Goal: Transaction & Acquisition: Register for event/course

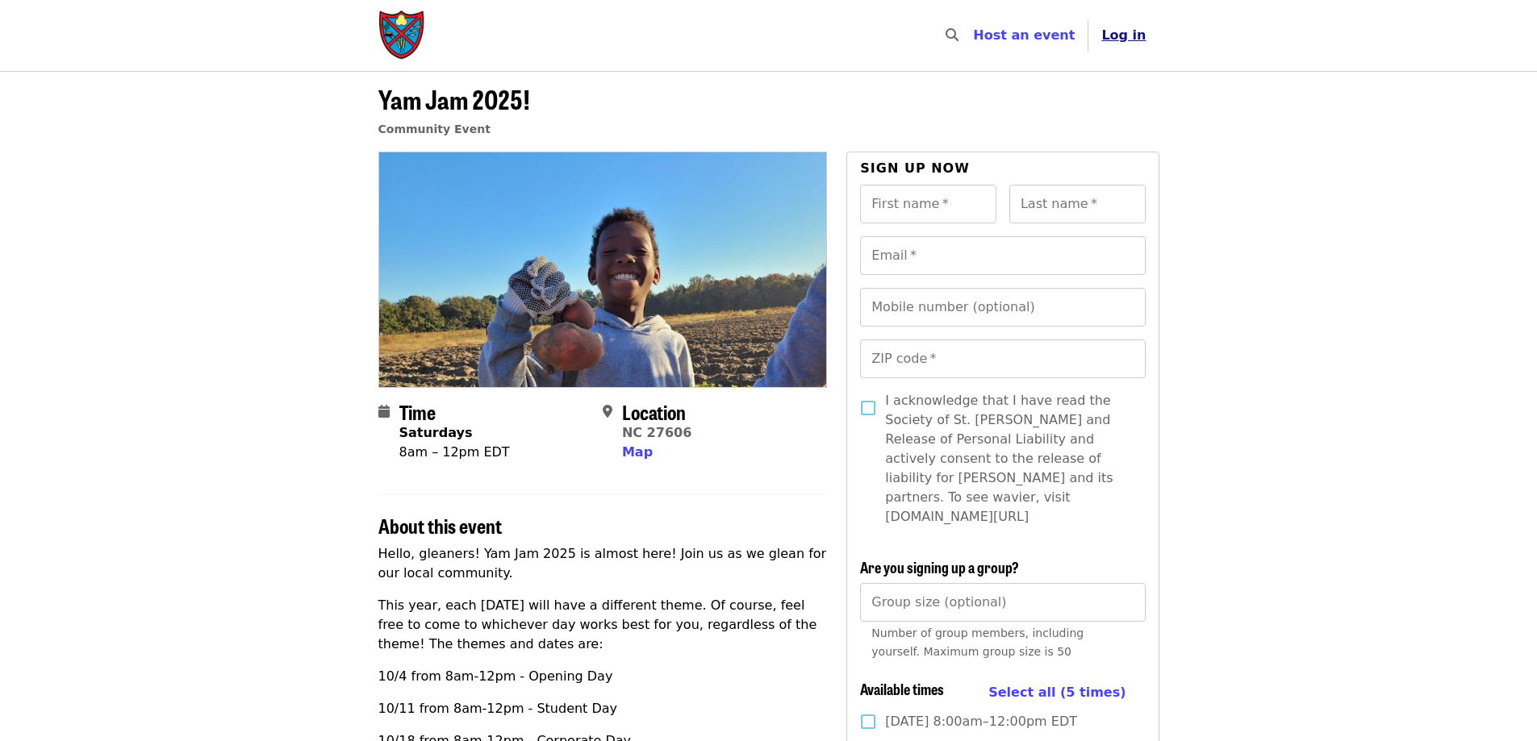
click at [1137, 37] on span "Log in" at bounding box center [1123, 34] width 44 height 15
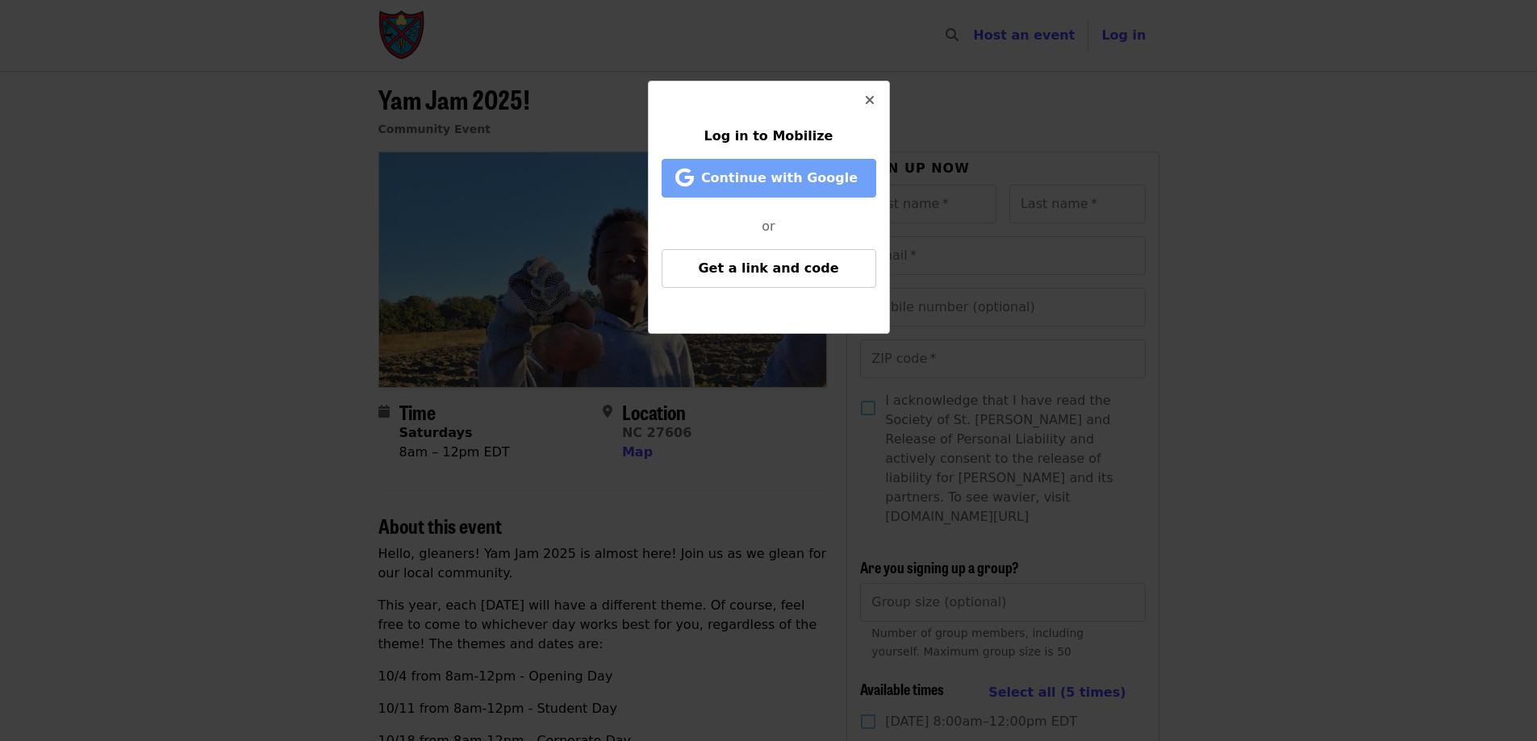
click at [833, 180] on span "Continue with Google" at bounding box center [779, 177] width 157 height 15
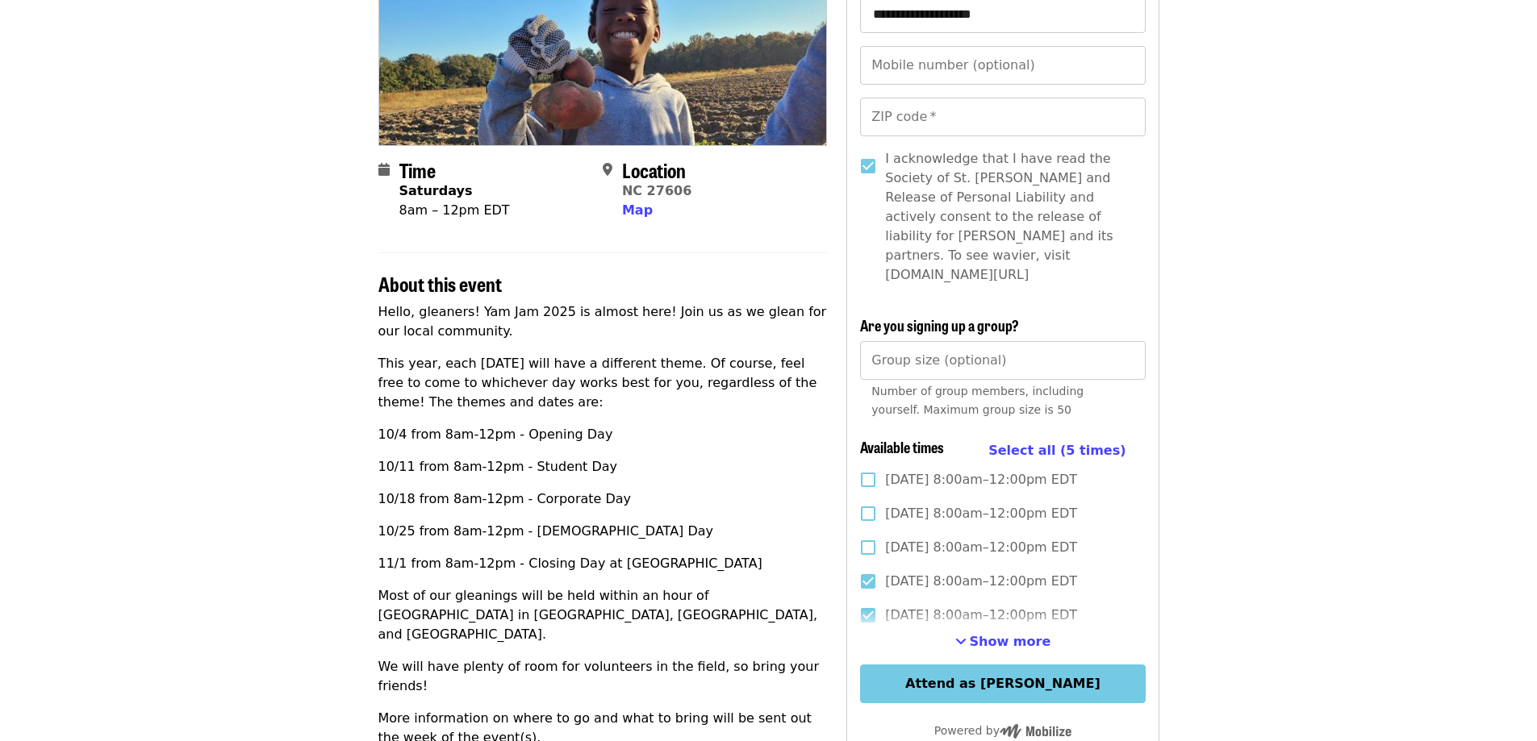
scroll to position [323, 0]
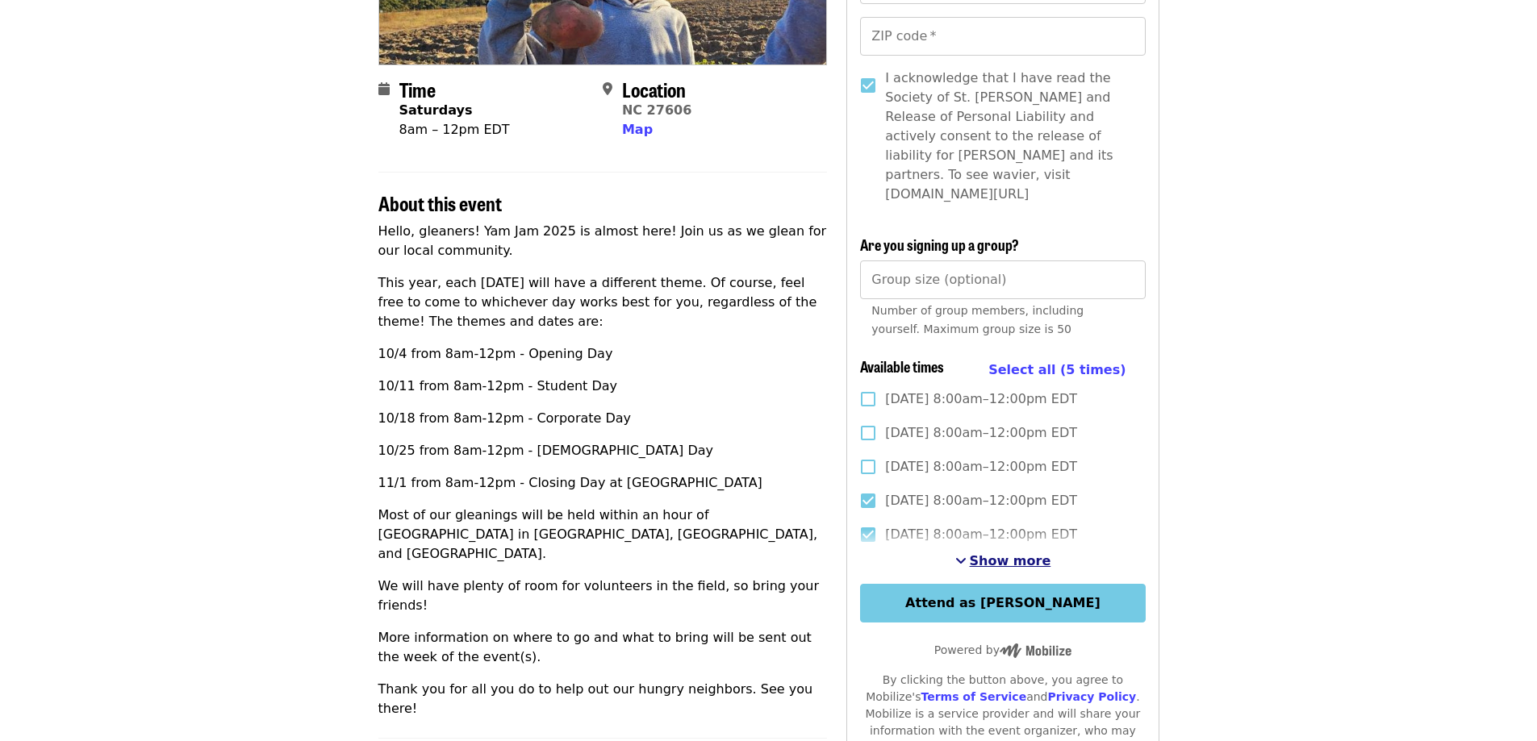
click at [1037, 553] on span "Show more" at bounding box center [1010, 560] width 81 height 15
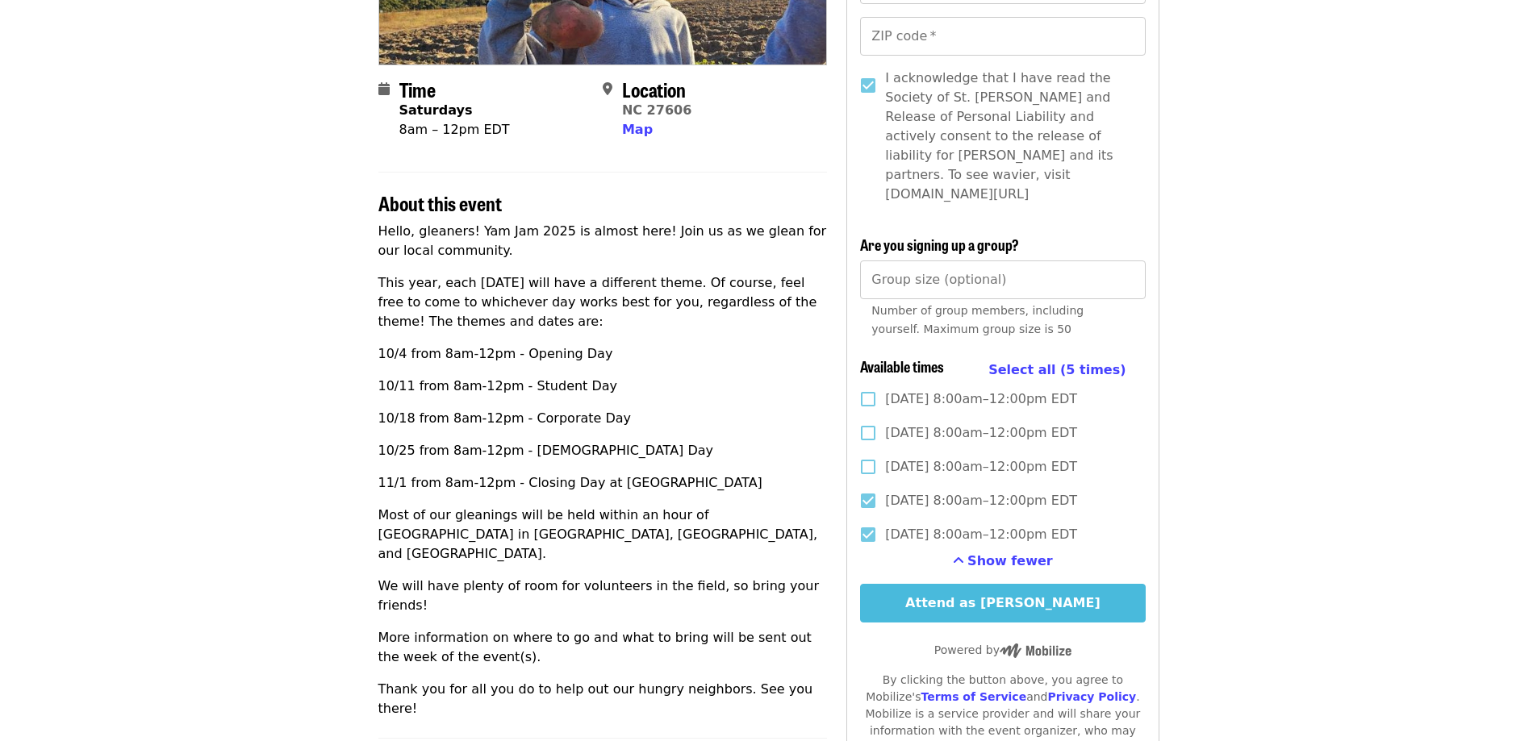
click at [1031, 590] on button "Attend as [PERSON_NAME]" at bounding box center [1002, 603] width 285 height 39
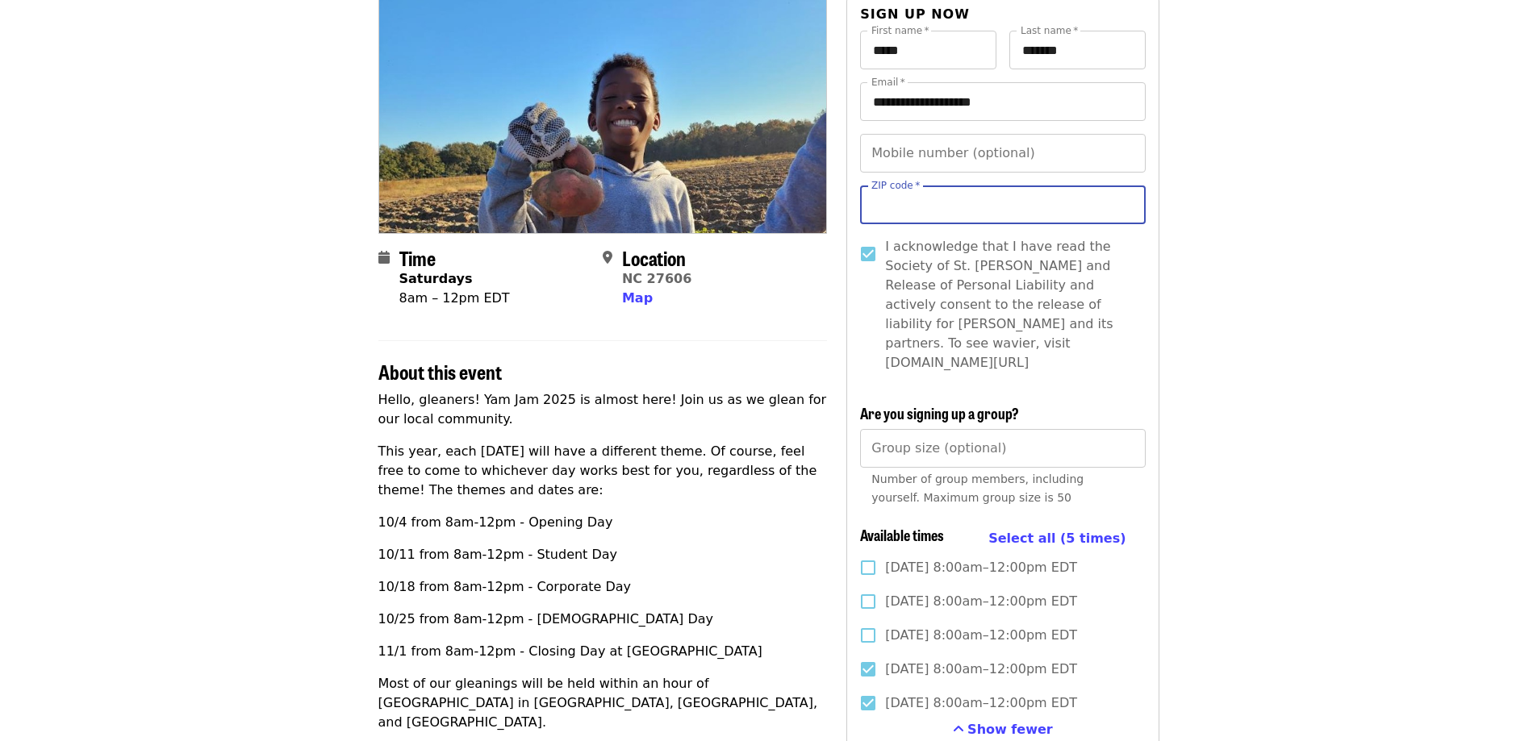
scroll to position [81, 0]
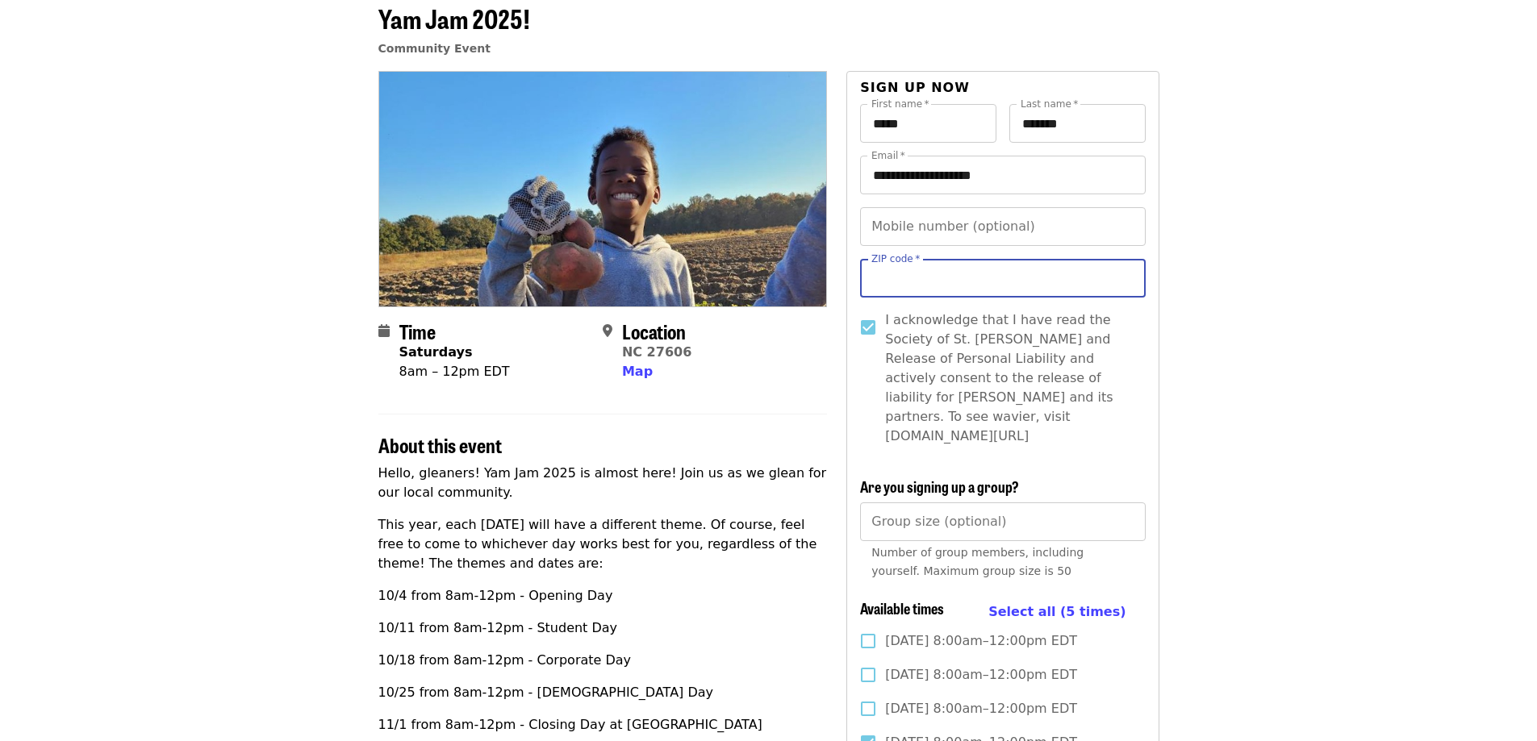
click at [986, 276] on input "ZIP code   *" at bounding box center [1002, 278] width 285 height 39
type input "*****"
type input "**********"
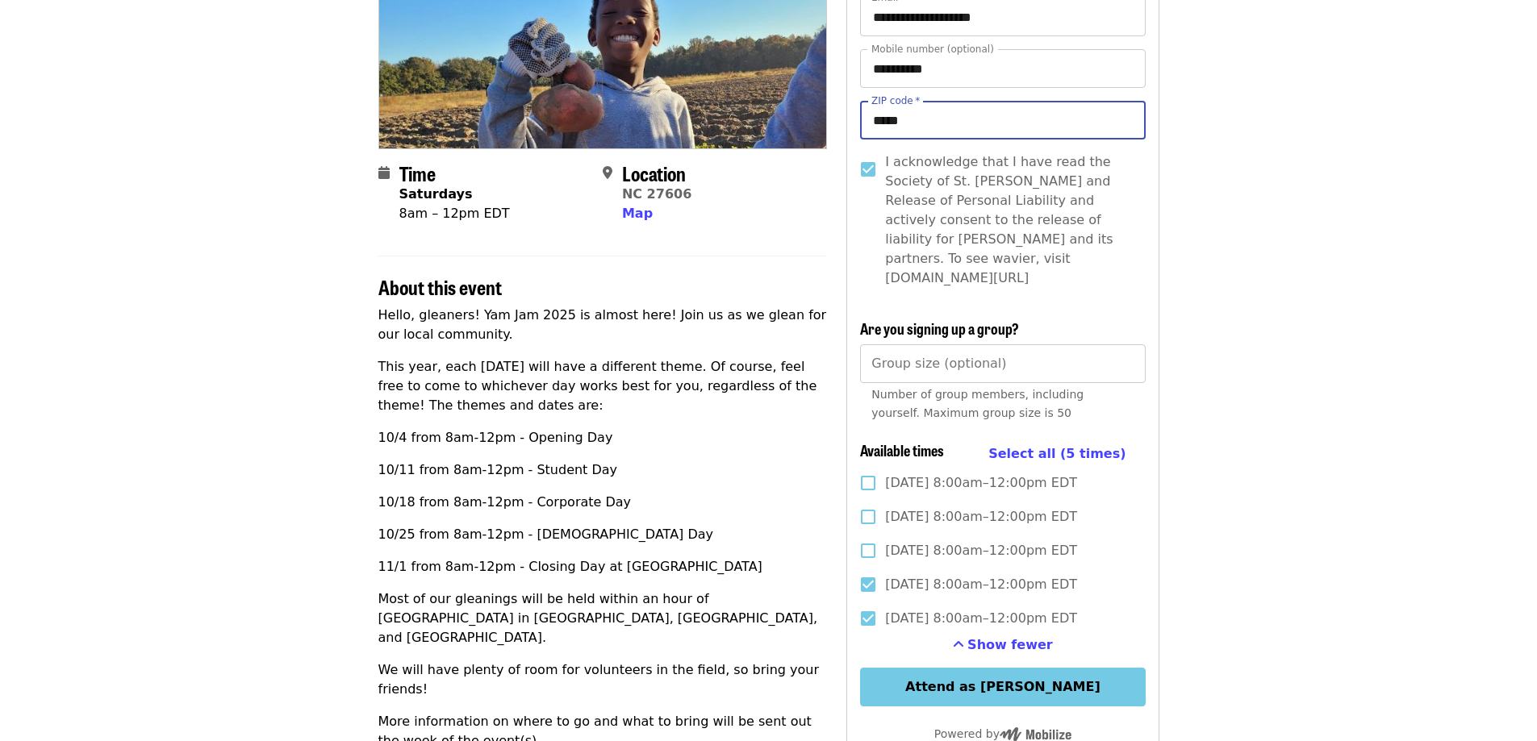
scroll to position [242, 0]
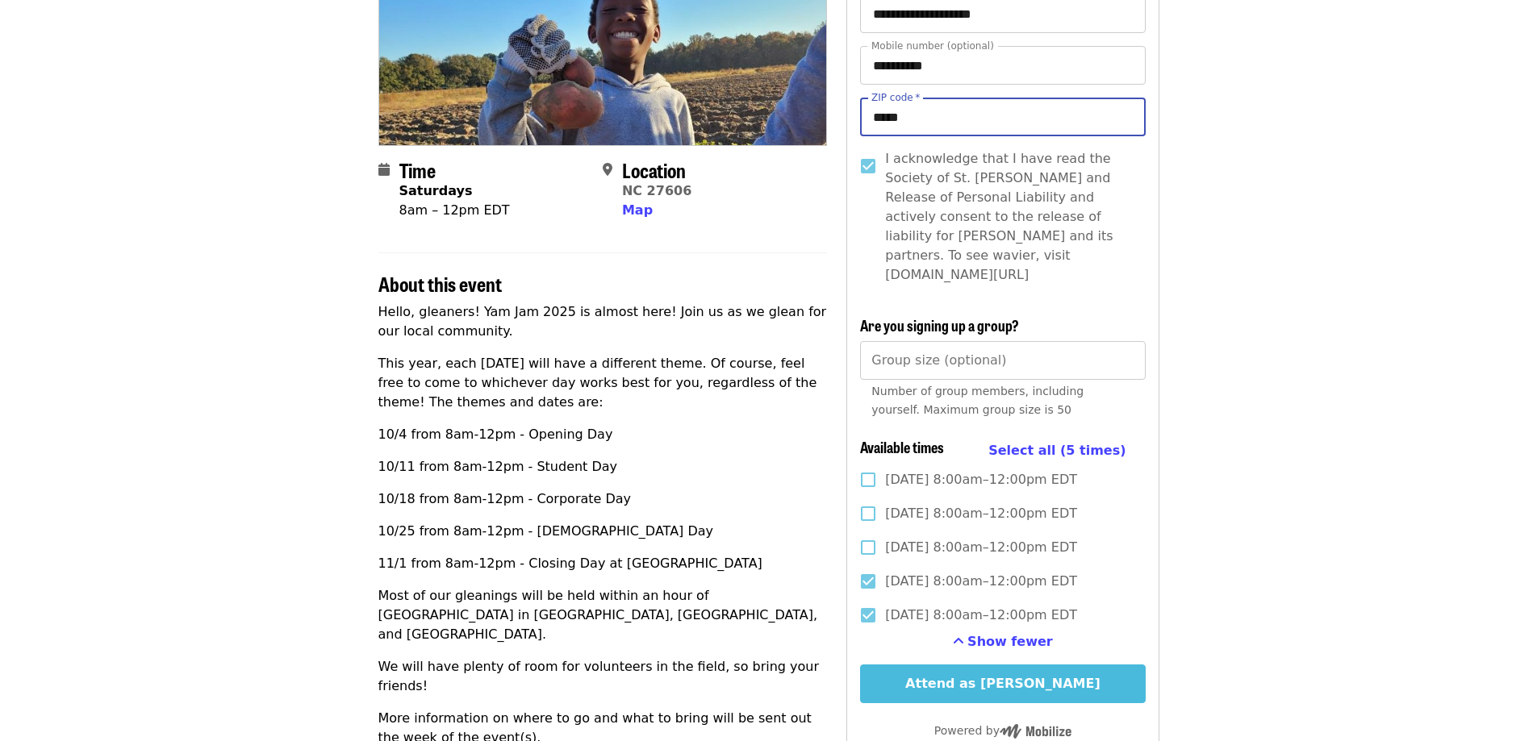
click at [1088, 665] on button "Attend as [PERSON_NAME]" at bounding box center [1002, 684] width 285 height 39
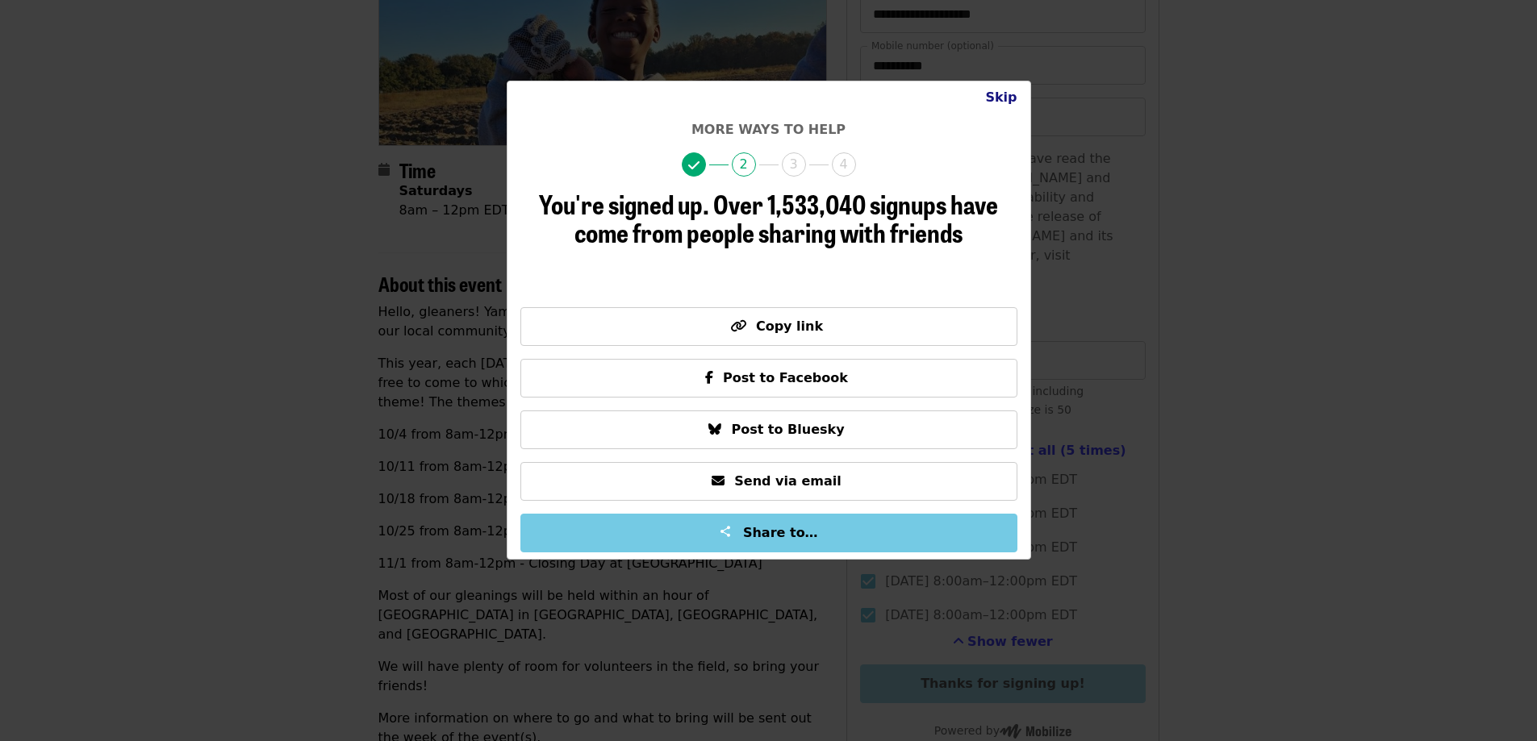
click at [1012, 100] on button "Skip" at bounding box center [1000, 97] width 57 height 32
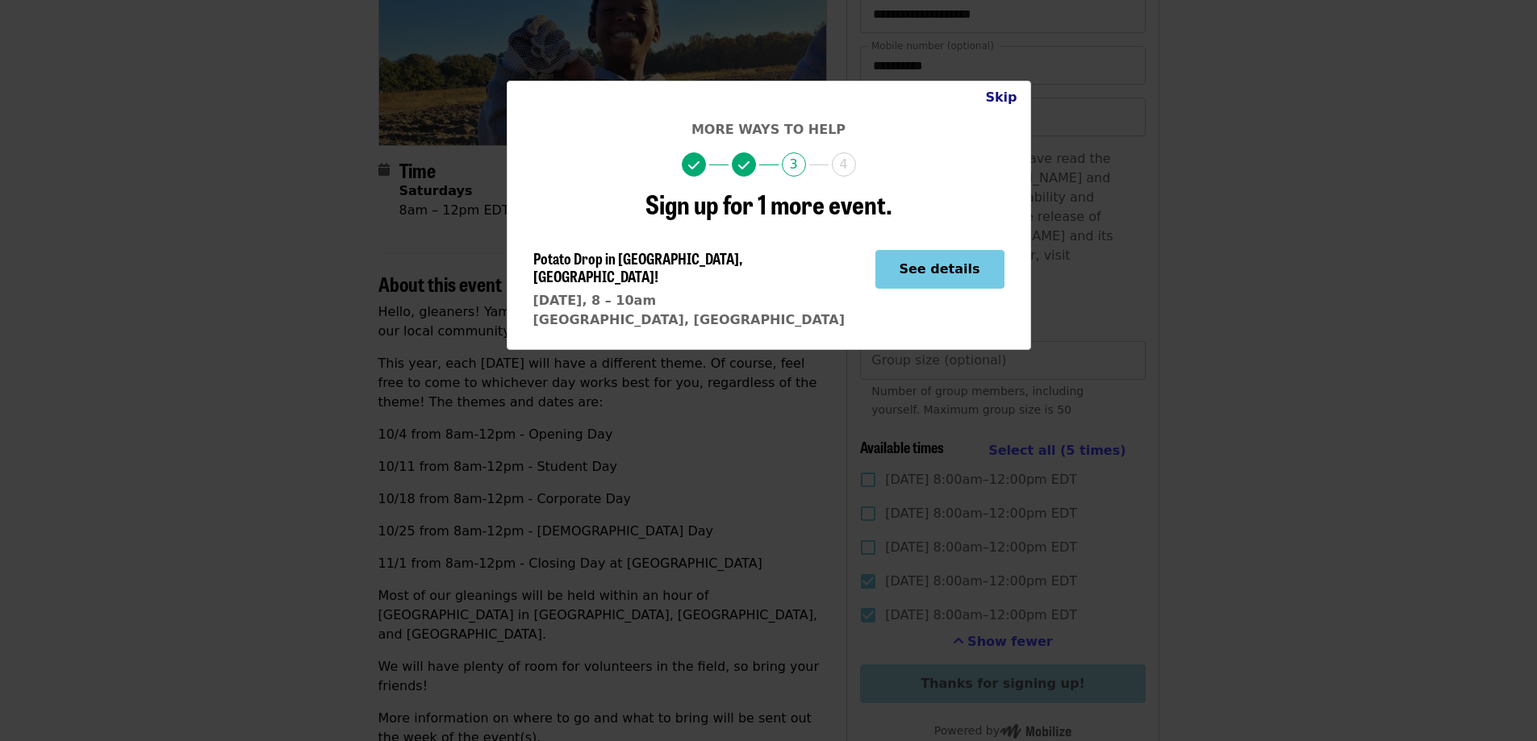
click at [1001, 102] on button "Skip" at bounding box center [1000, 97] width 57 height 32
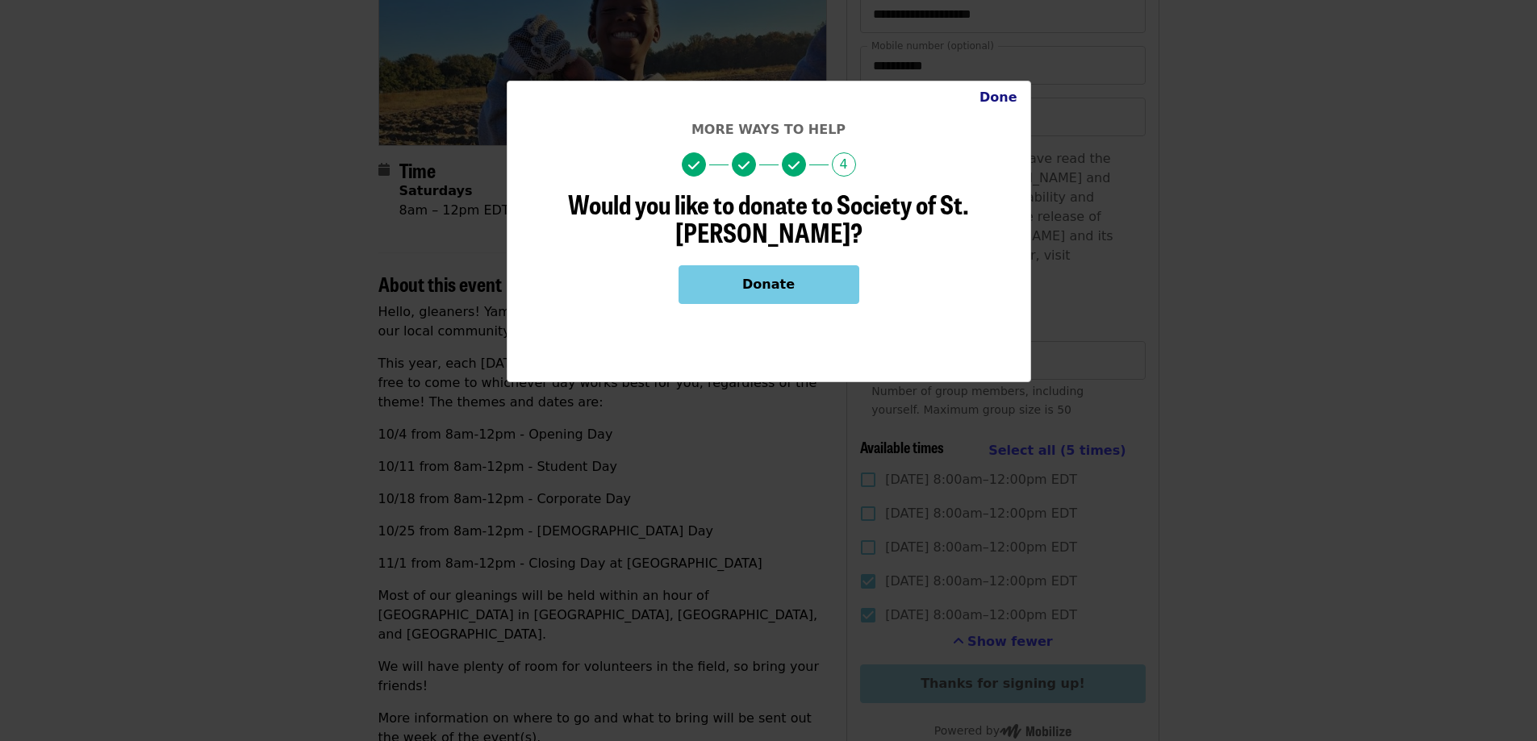
click at [1001, 102] on button "Done" at bounding box center [998, 97] width 64 height 32
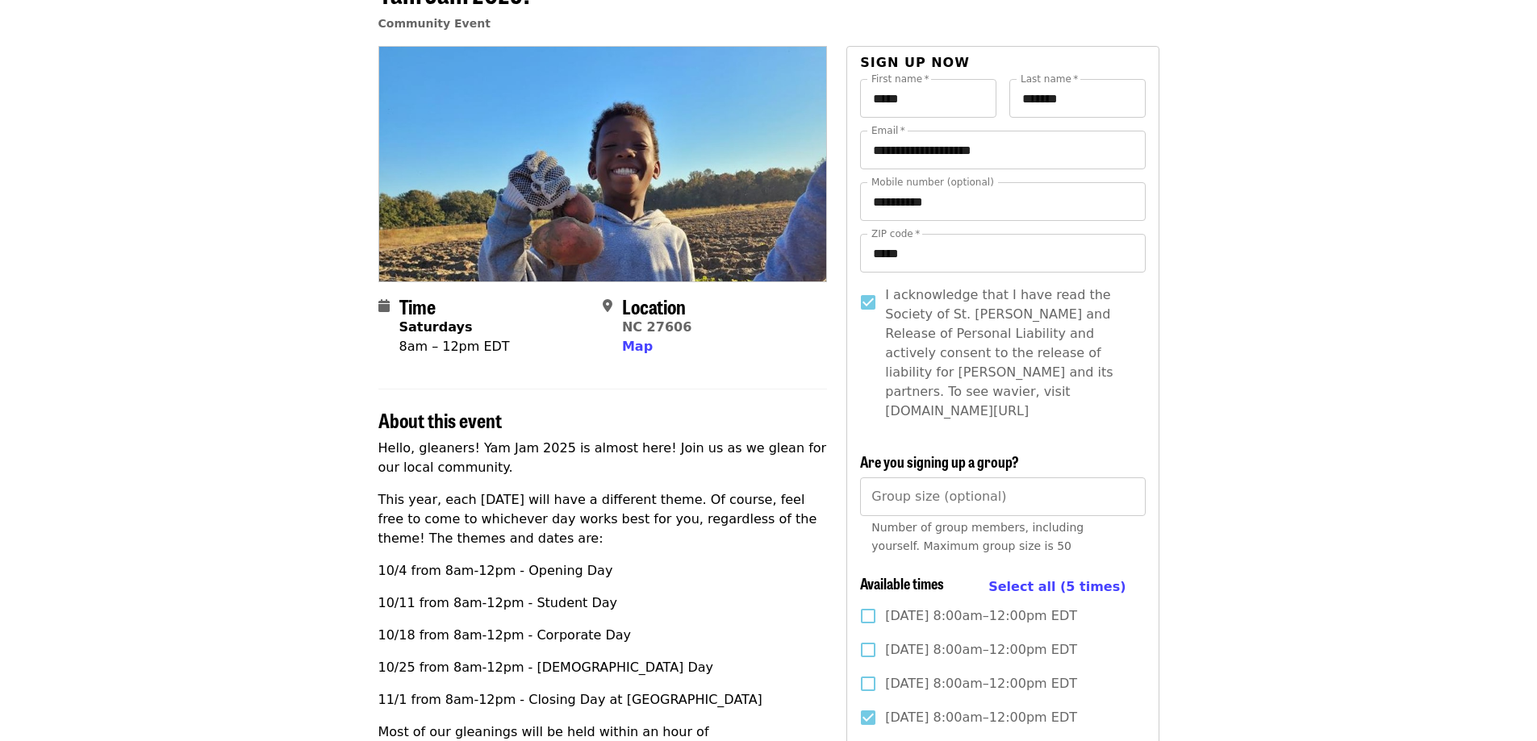
scroll to position [0, 0]
